Goal: Task Accomplishment & Management: Manage account settings

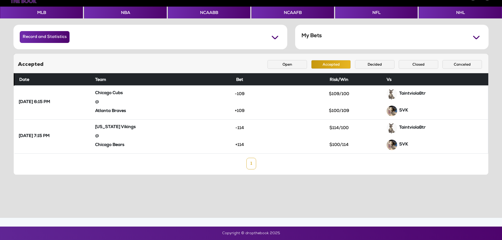
scroll to position [19, 0]
click at [293, 62] on button "Open" at bounding box center [288, 64] width 40 height 9
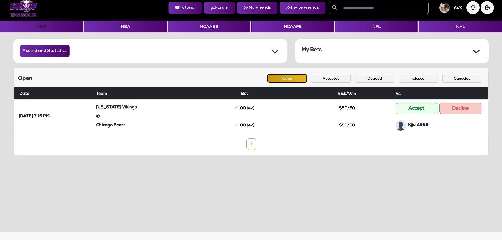
scroll to position [0, 0]
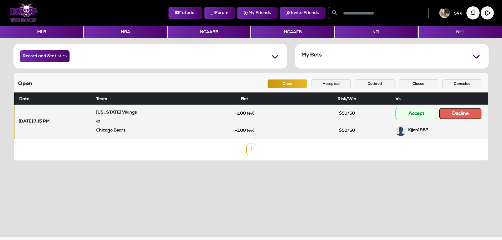
click at [454, 112] on button "Decline" at bounding box center [461, 113] width 42 height 11
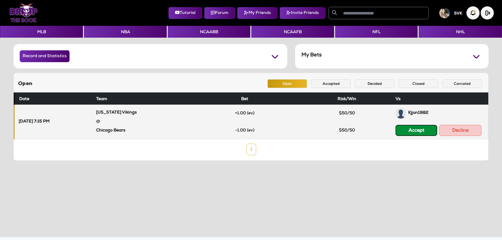
click at [410, 131] on button "Accept" at bounding box center [417, 130] width 42 height 11
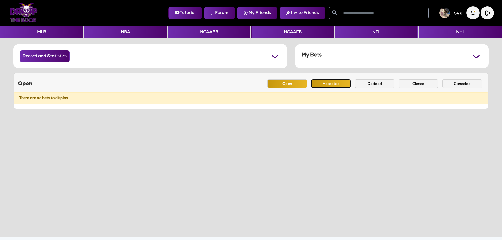
click at [331, 87] on button "Accepted" at bounding box center [331, 83] width 40 height 9
